Goal: Task Accomplishment & Management: Use online tool/utility

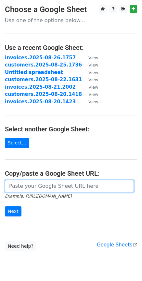
click at [29, 185] on input "url" at bounding box center [69, 186] width 129 height 12
paste input "https://docs.google.com/spreadsheets/d/1Mwq1OYuLIT-yS1ykJtPV97ShWcbBRg3zpbcnSA1…"
type input "https://docs.google.com/spreadsheets/d/1Mwq1OYuLIT-yS1ykJtPV97ShWcbBRg3zpbcnSA1…"
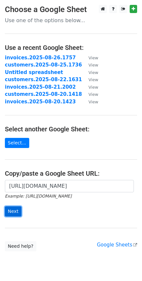
click at [14, 208] on input "Next" at bounding box center [13, 211] width 17 height 10
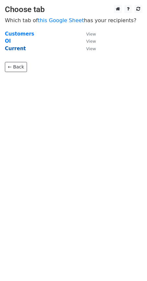
click at [15, 48] on strong "Current" at bounding box center [15, 49] width 21 height 6
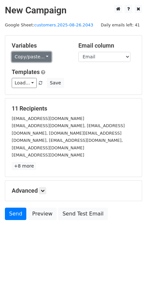
click at [44, 55] on link "Copy/paste..." at bounding box center [32, 57] width 40 height 10
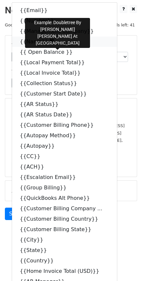
click at [50, 42] on icon at bounding box center [52, 41] width 5 height 5
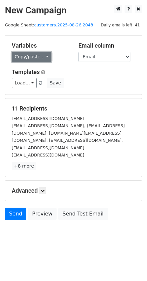
click at [42, 59] on link "Copy/paste..." at bounding box center [32, 57] width 40 height 10
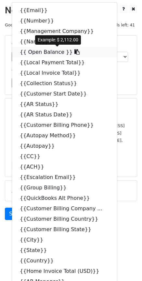
click at [75, 52] on icon at bounding box center [77, 51] width 5 height 5
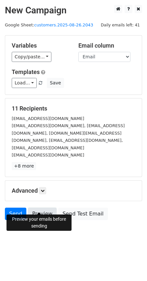
click at [45, 208] on link "Preview" at bounding box center [42, 214] width 29 height 12
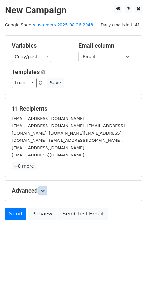
click at [45, 187] on link at bounding box center [42, 190] width 7 height 7
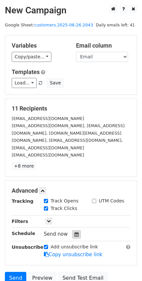
click at [75, 232] on icon at bounding box center [77, 234] width 4 height 5
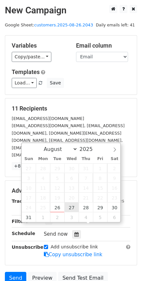
type input "2025-08-27 12:00"
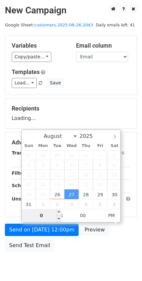
type input "08"
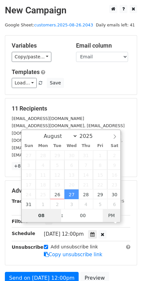
type input "2025-08-27 08:00"
click at [112, 216] on span "AM" at bounding box center [112, 215] width 18 height 13
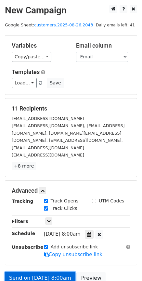
click at [43, 272] on link "Send on Aug 27 at 8:00am" at bounding box center [40, 278] width 71 height 12
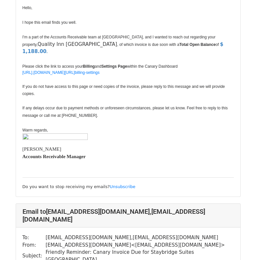
scroll to position [825, 0]
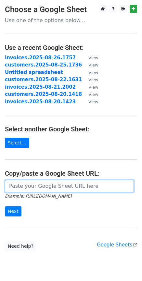
click at [18, 184] on input "url" at bounding box center [69, 186] width 129 height 12
paste input "[URL][DOMAIN_NAME]"
type input "https://docs.google.com/spreadsheets/d/1Mwq1OYuLIT-yS1ykJtPV97ShWcbBRg3zpbcnSA1…"
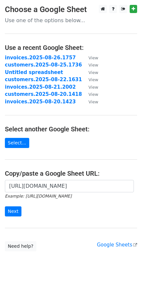
scroll to position [0, 0]
click at [17, 212] on input "Next" at bounding box center [13, 211] width 17 height 10
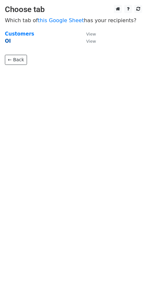
click at [8, 38] on strong "OI" at bounding box center [8, 41] width 6 height 6
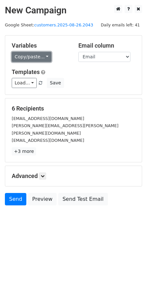
click at [46, 56] on link "Copy/paste..." at bounding box center [32, 57] width 40 height 10
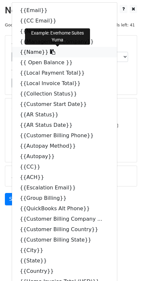
click at [50, 53] on icon at bounding box center [52, 51] width 5 height 5
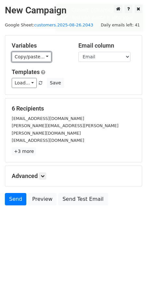
click at [45, 52] on link "Copy/paste..." at bounding box center [32, 57] width 40 height 10
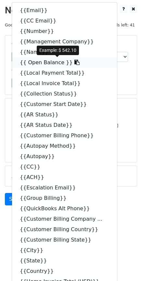
click at [75, 64] on icon at bounding box center [77, 62] width 5 height 5
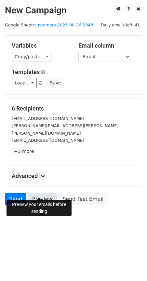
click at [45, 194] on link "Preview" at bounding box center [42, 199] width 29 height 12
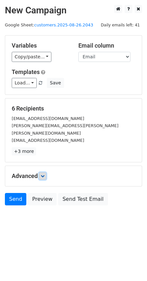
click at [43, 174] on icon at bounding box center [43, 176] width 4 height 4
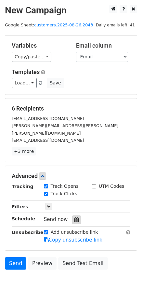
click at [75, 217] on icon at bounding box center [77, 219] width 4 height 5
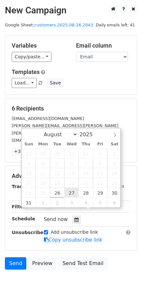
type input "2025-08-27 12:00"
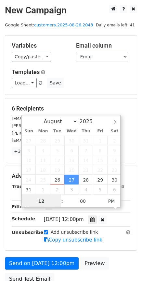
scroll to position [0, 0]
type input "08"
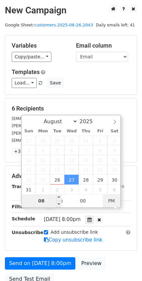
type input "2025-08-27 08:00"
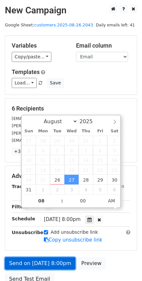
click at [40, 257] on link "Send on Aug 27 at 8:00pm" at bounding box center [40, 263] width 71 height 12
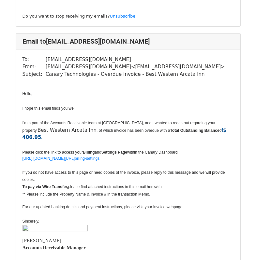
scroll to position [566, 0]
